Goal: Information Seeking & Learning: Learn about a topic

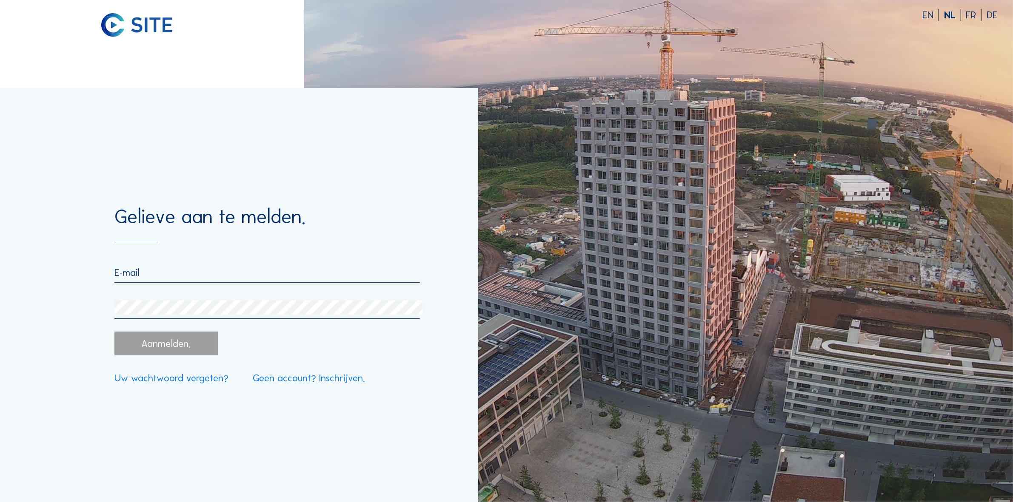
type input "[PERSON_NAME][EMAIL_ADDRESS][DOMAIN_NAME]"
click at [160, 352] on div "Aanmelden." at bounding box center [165, 344] width 103 height 24
drag, startPoint x: 162, startPoint y: 349, endPoint x: 166, endPoint y: 347, distance: 5.1
click at [160, 349] on div "Aanmelden." at bounding box center [165, 344] width 103 height 24
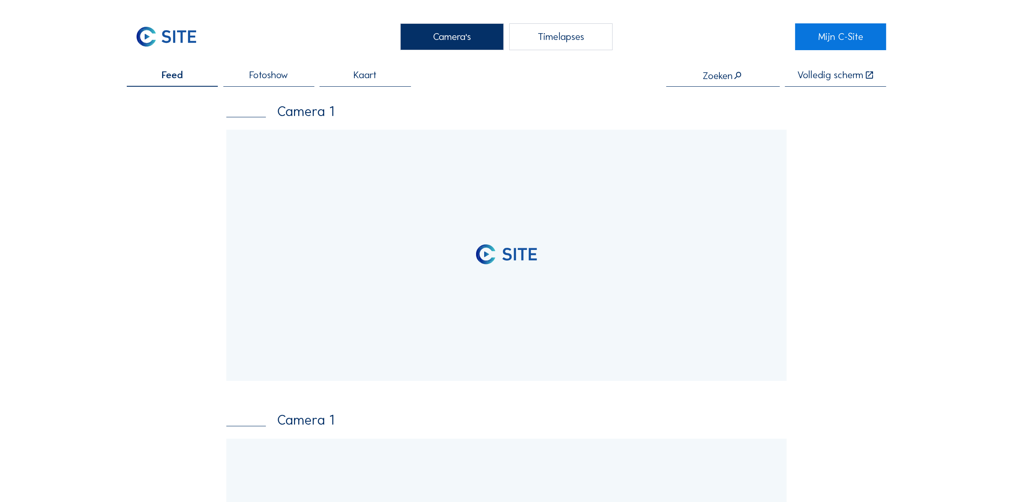
click at [718, 74] on input "text" at bounding box center [723, 75] width 114 height 11
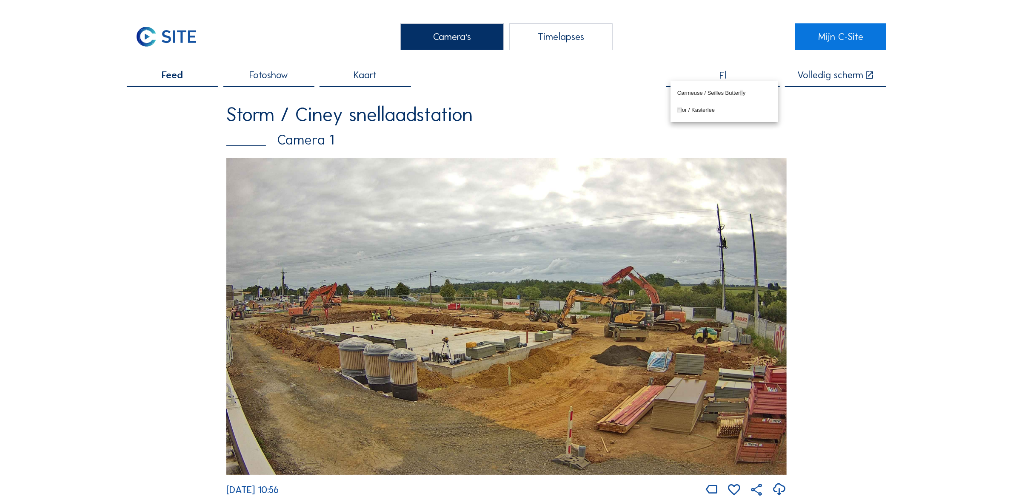
type input "F"
type input "Z"
click at [726, 90] on div "Banimmo / Gent Atmos" at bounding box center [724, 93] width 94 height 7
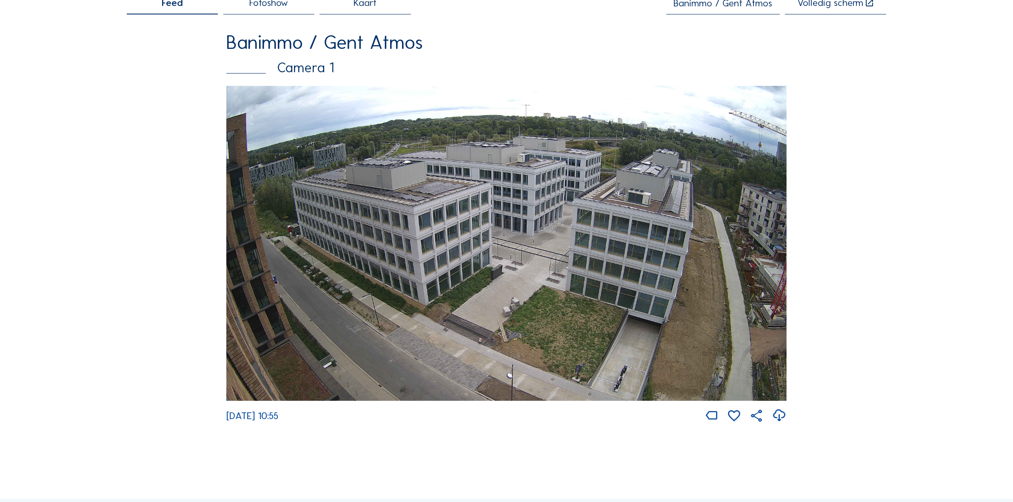
scroll to position [53, 0]
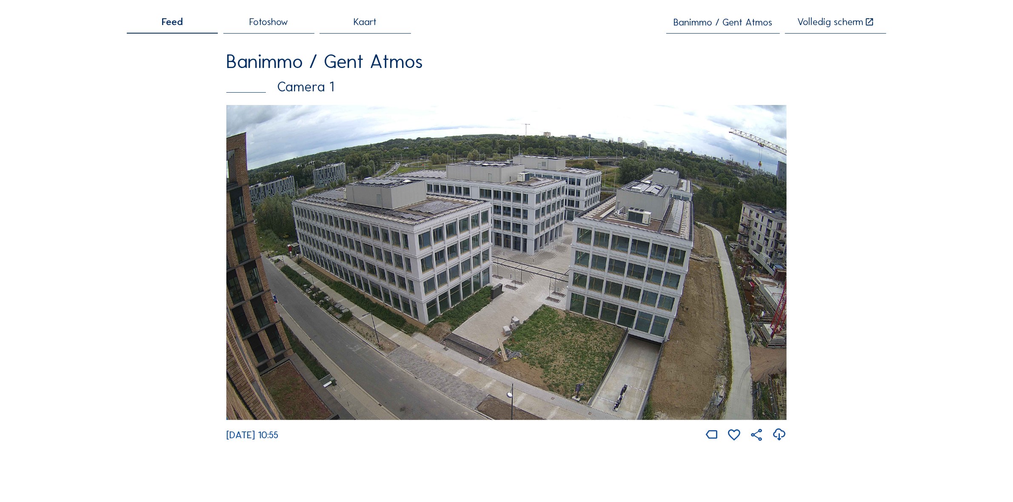
click at [66, 200] on div "Camera's Timelapses Mijn C-Site Feed Fotoshow Kaart Banimmo / Gent Atmos Volled…" at bounding box center [506, 431] width 1013 height 969
click at [752, 18] on input "Banimmo / Gent Atmos" at bounding box center [723, 22] width 114 height 11
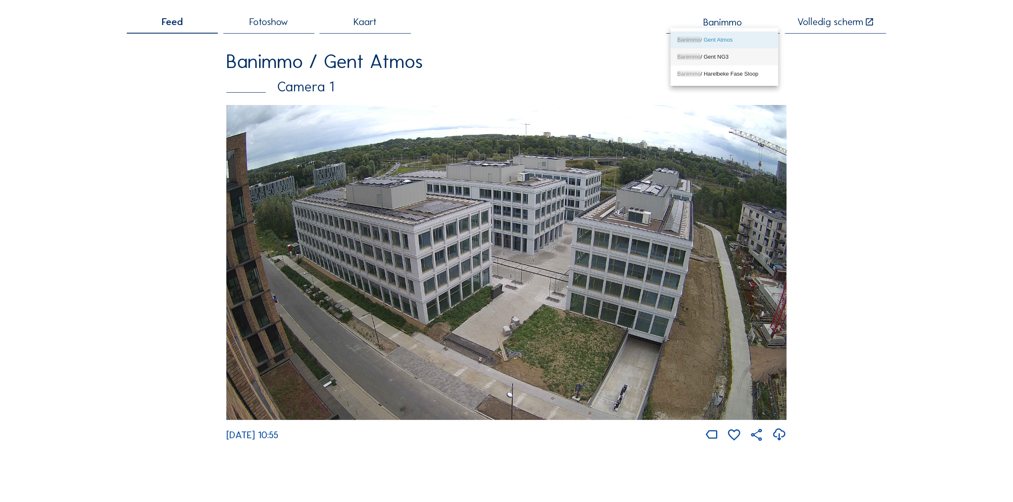
click at [713, 54] on div "Banimmo / Gent NG3" at bounding box center [724, 57] width 94 height 7
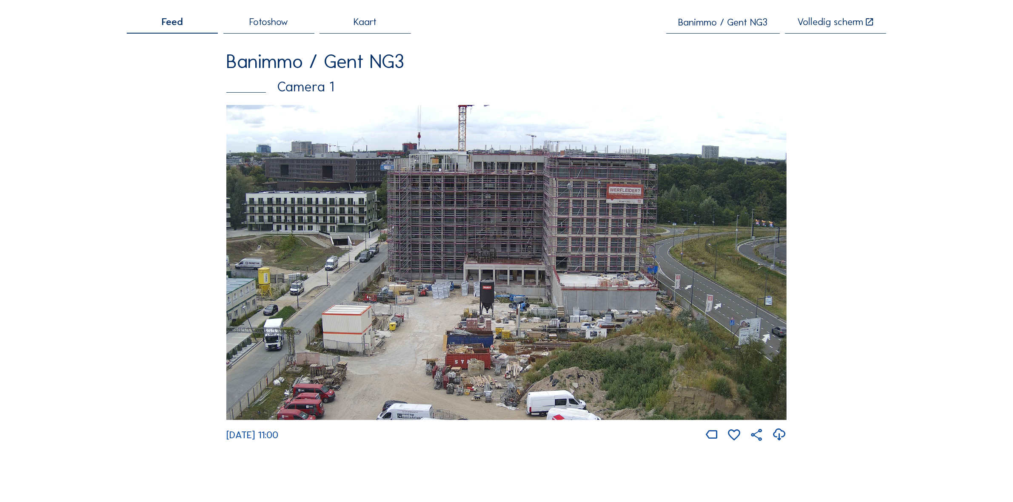
type input "Banimmo / Gent NG3"
click at [630, 234] on img at bounding box center [506, 262] width 560 height 315
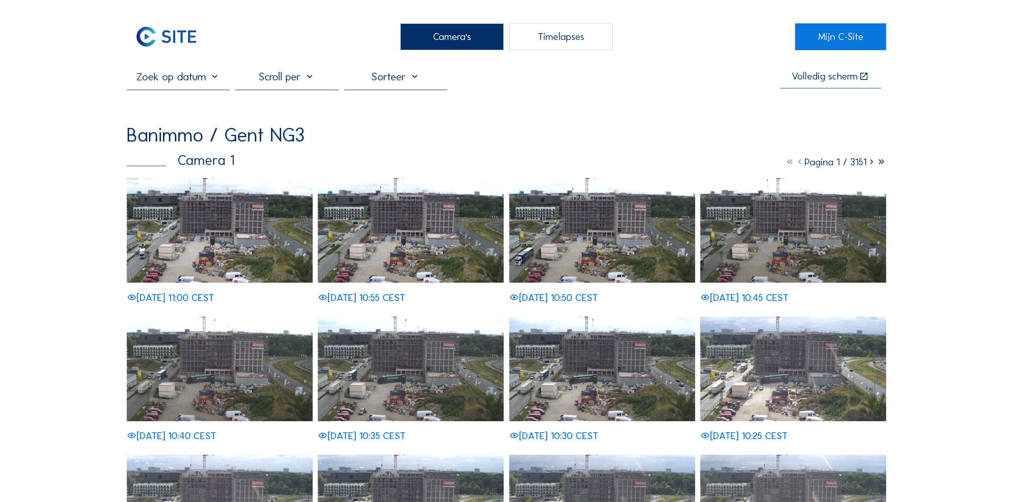
click at [405, 251] on img at bounding box center [411, 230] width 186 height 105
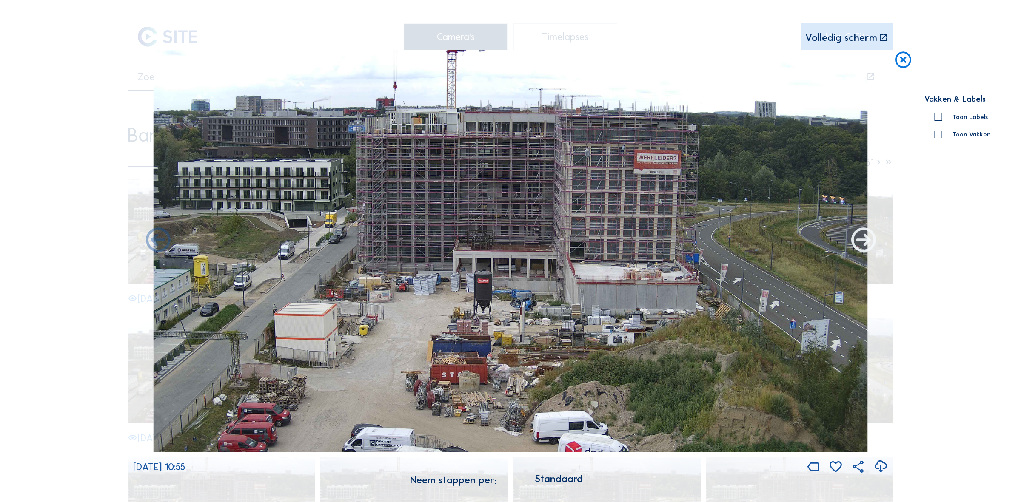
click at [863, 245] on icon at bounding box center [863, 240] width 29 height 29
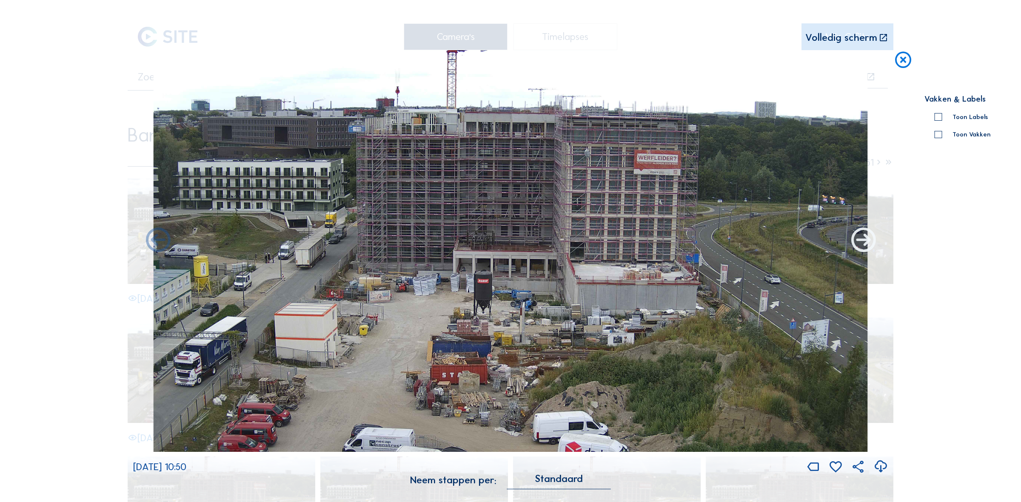
click at [864, 242] on icon at bounding box center [863, 240] width 29 height 29
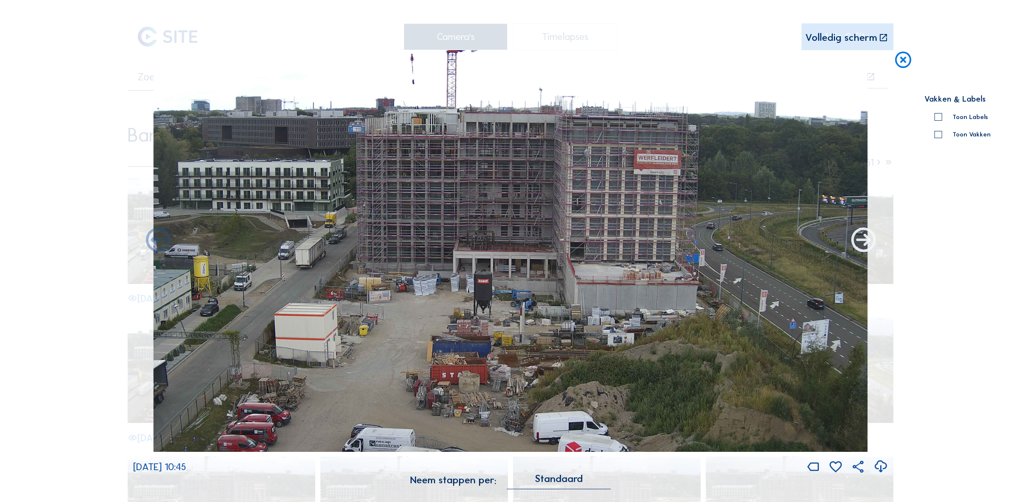
click at [861, 236] on icon at bounding box center [863, 240] width 29 height 29
click at [869, 252] on icon at bounding box center [863, 240] width 29 height 29
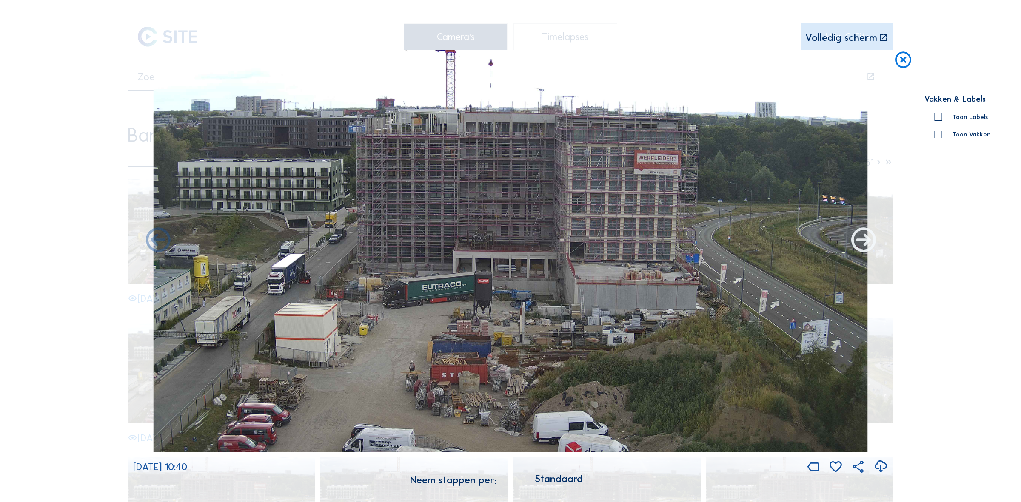
click at [867, 249] on icon at bounding box center [863, 240] width 29 height 29
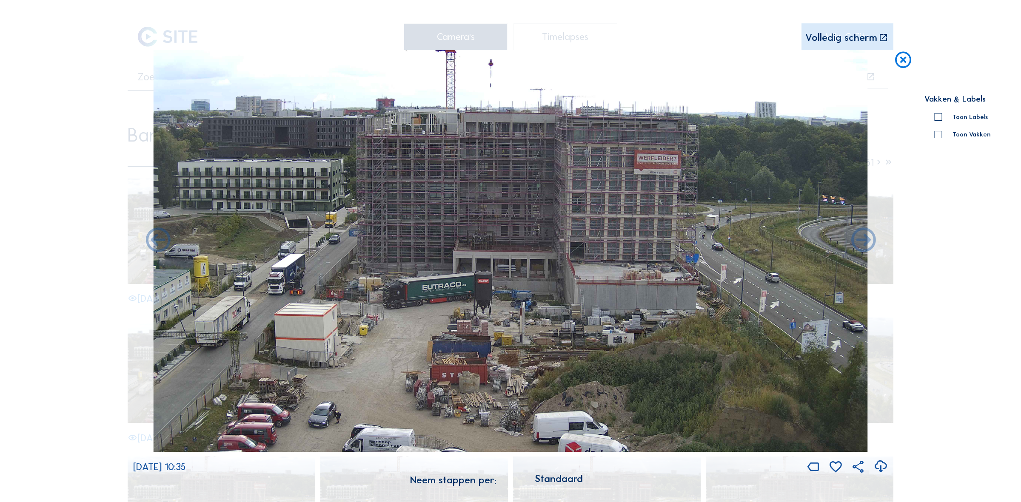
click at [867, 249] on icon at bounding box center [863, 240] width 29 height 29
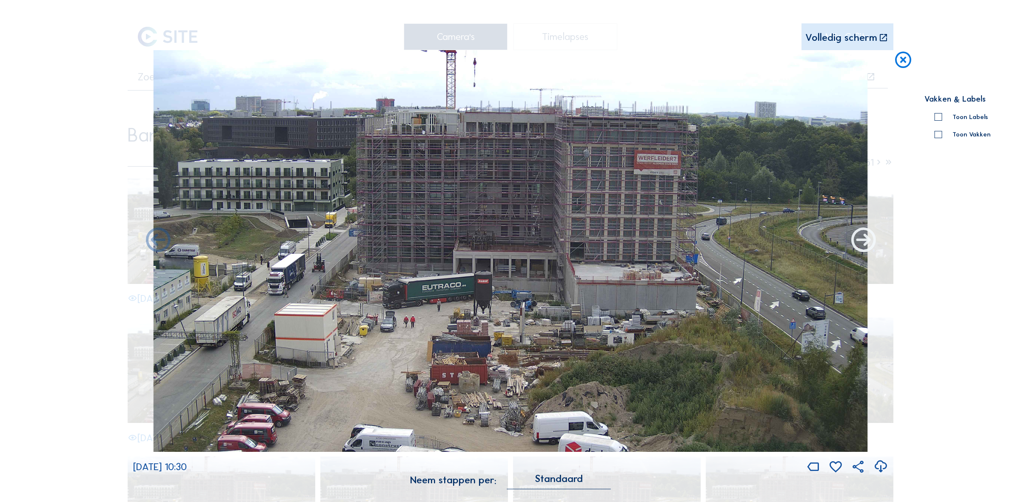
click at [870, 250] on icon at bounding box center [863, 240] width 29 height 29
click at [48, 239] on div "Scroll om door de tijd te reizen | Druk op de 'Alt'-knop + scroll om te Zoomen …" at bounding box center [510, 251] width 1021 height 502
drag, startPoint x: 113, startPoint y: 211, endPoint x: 102, endPoint y: 217, distance: 12.2
click at [110, 218] on div "Scroll om door de tijd te reizen | Druk op de 'Alt'-knop + scroll om te Zoomen …" at bounding box center [510, 251] width 1021 height 502
